Goal: Find specific page/section: Find specific page/section

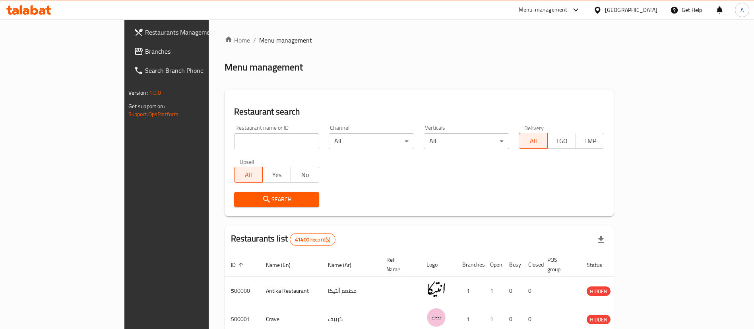
click at [145, 47] on span "Branches" at bounding box center [194, 52] width 99 height 10
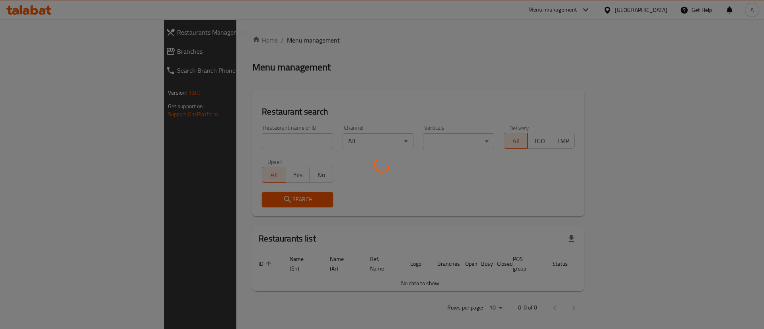
click at [588, 9] on div at bounding box center [382, 164] width 764 height 329
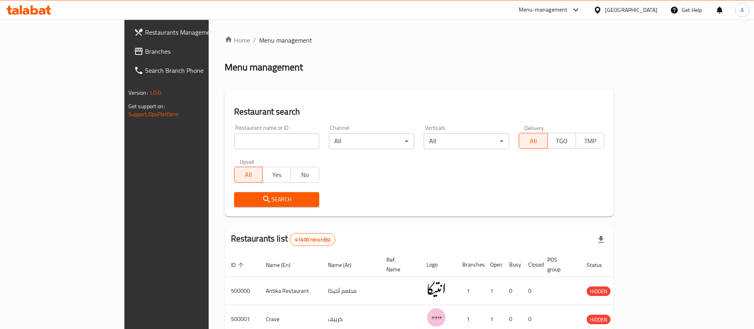
click at [568, 13] on div "Menu-management" at bounding box center [543, 10] width 49 height 10
click at [537, 86] on div "Restaurant-Management" at bounding box center [538, 88] width 62 height 9
